Goal: Transaction & Acquisition: Purchase product/service

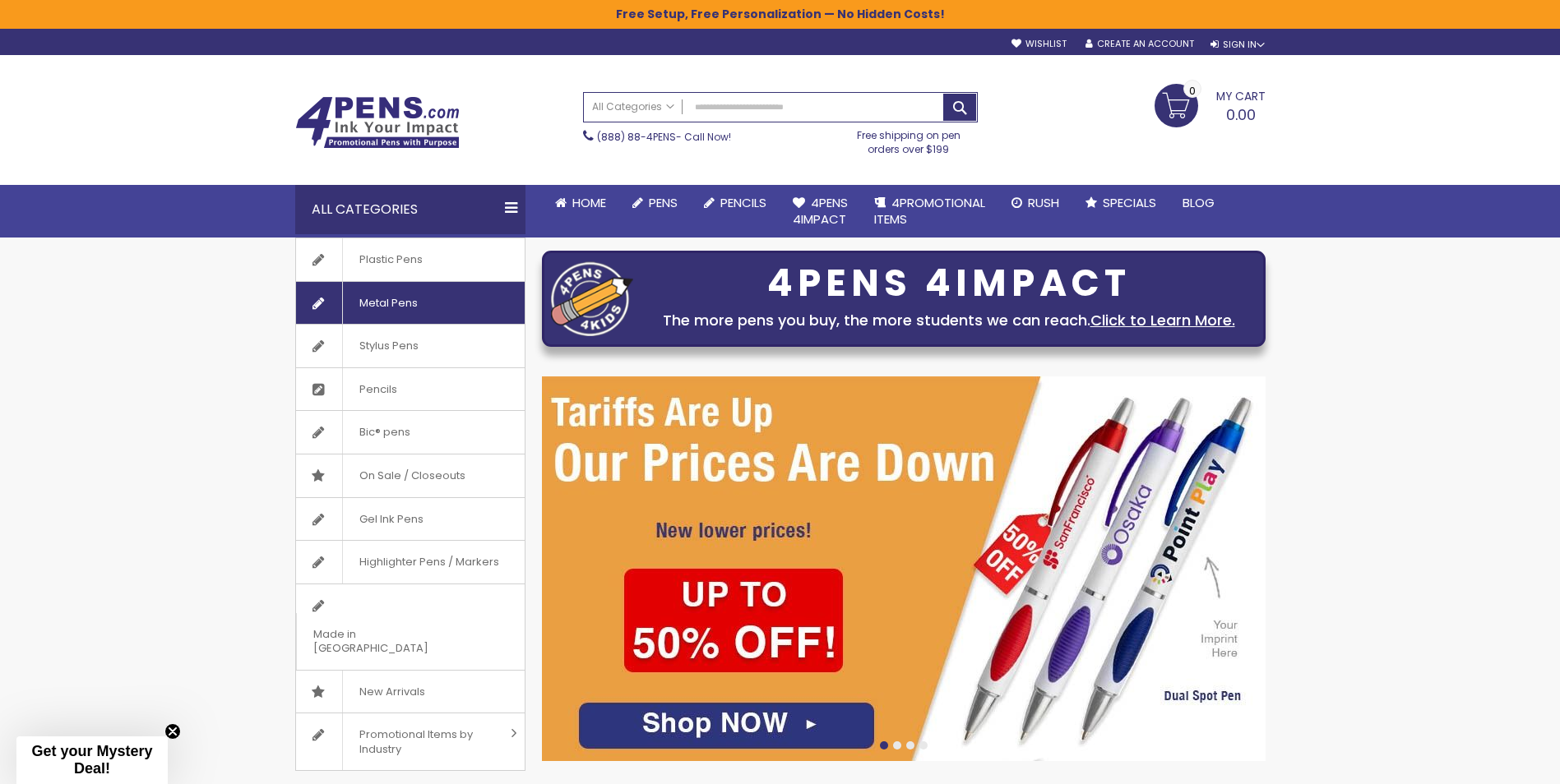
click at [406, 308] on span "Metal Pens" at bounding box center [388, 303] width 92 height 43
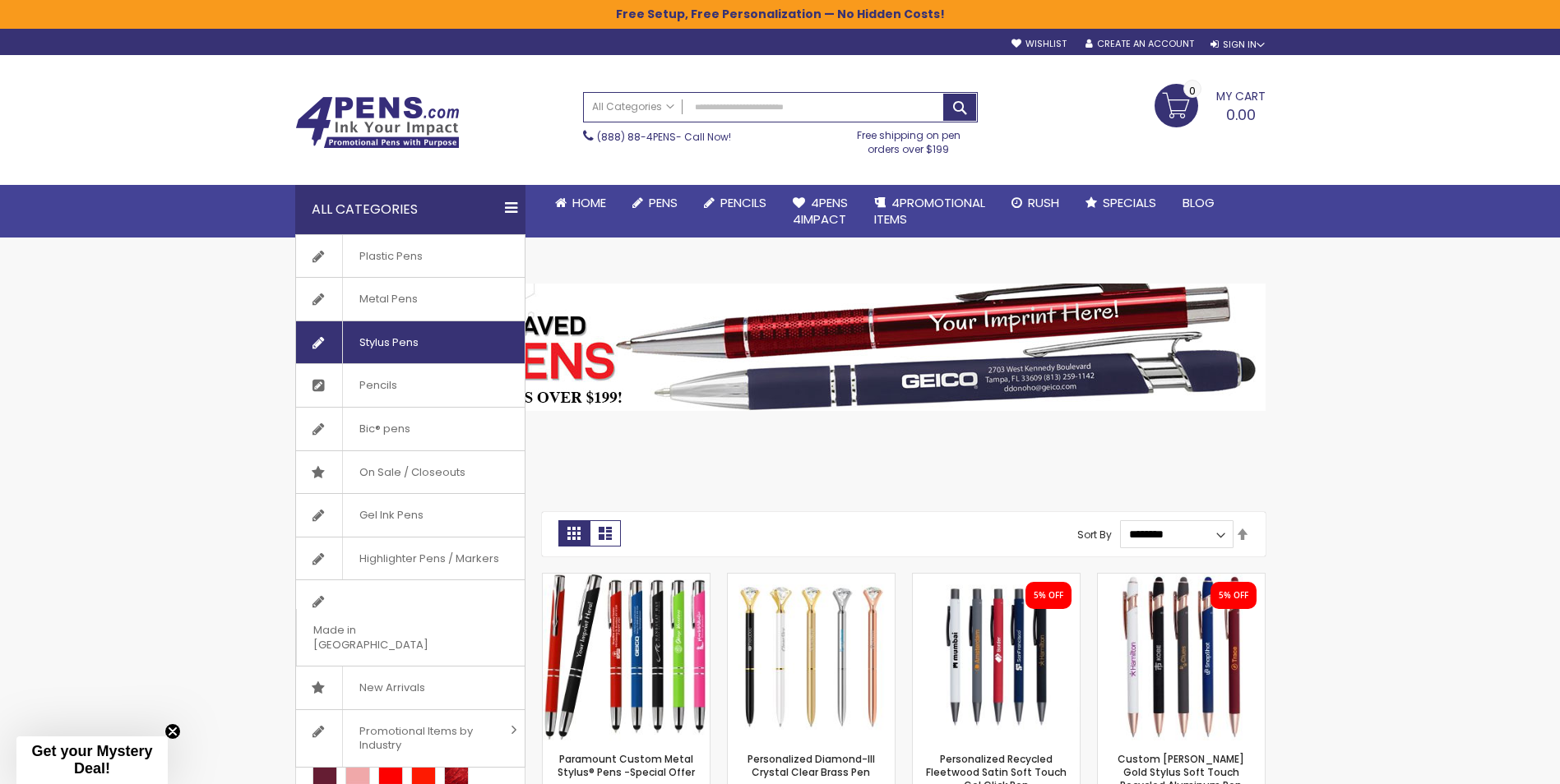
click at [365, 346] on span "Stylus Pens" at bounding box center [389, 343] width 93 height 43
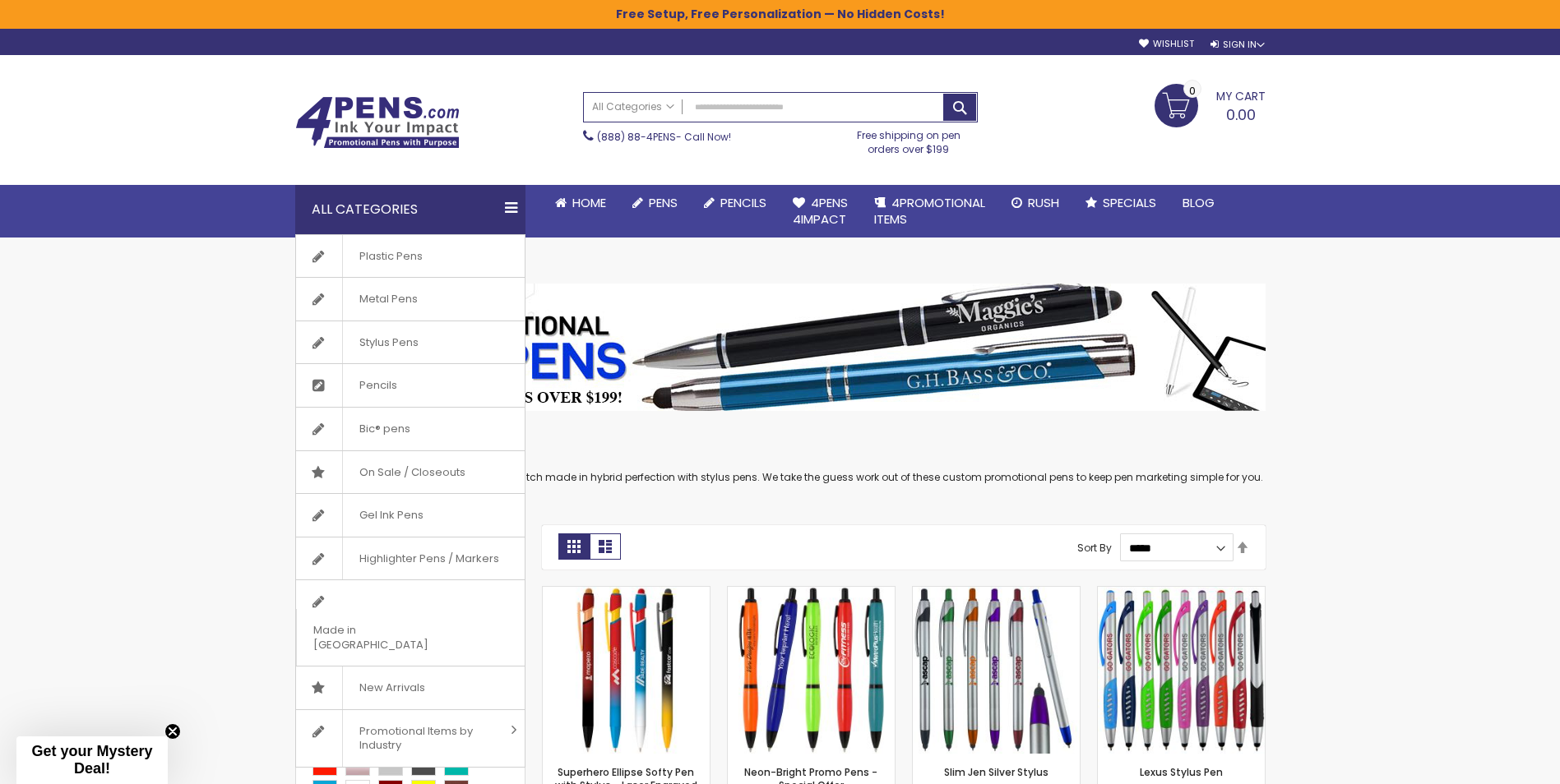
click at [417, 219] on div "All Categories" at bounding box center [410, 209] width 230 height 49
click at [383, 513] on span "Gel Ink Pens" at bounding box center [391, 515] width 98 height 43
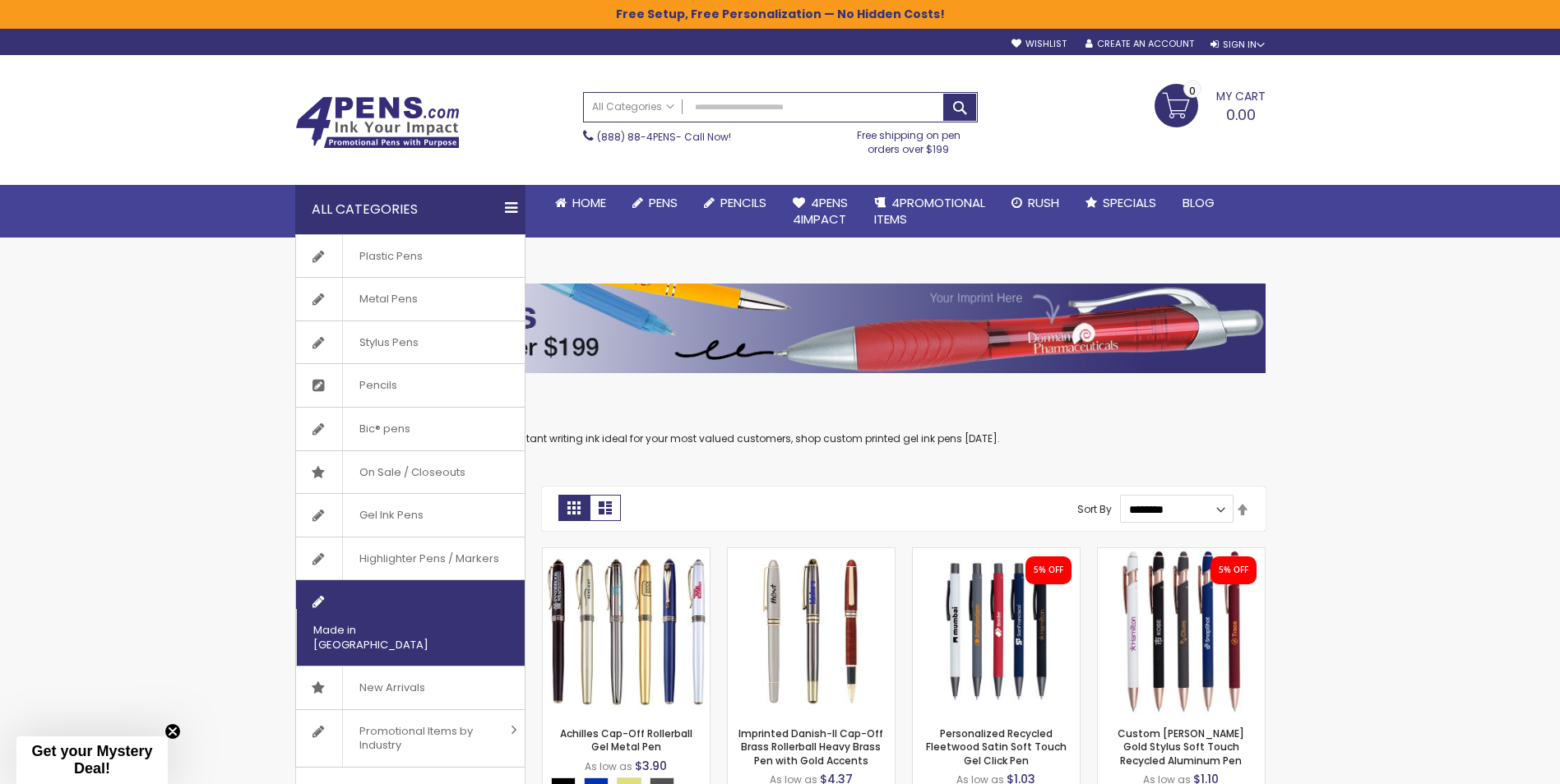
click at [415, 611] on span "Made in [GEOGRAPHIC_DATA]" at bounding box center [390, 638] width 188 height 57
